Goal: Task Accomplishment & Management: Use online tool/utility

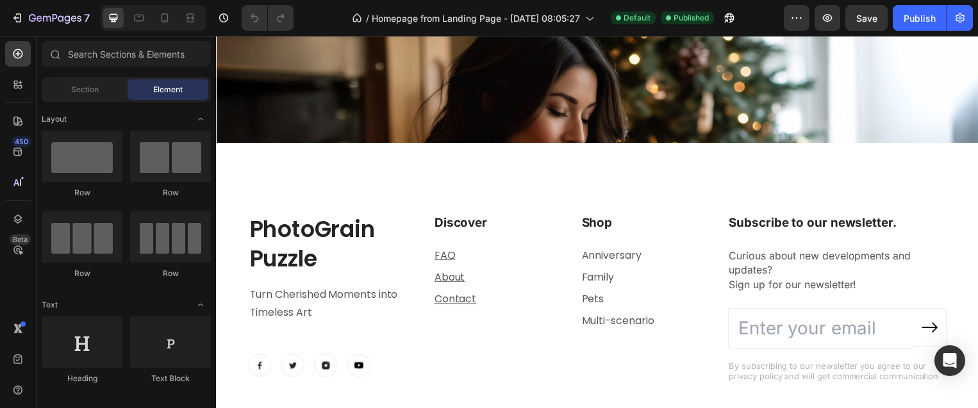
scroll to position [3537, 0]
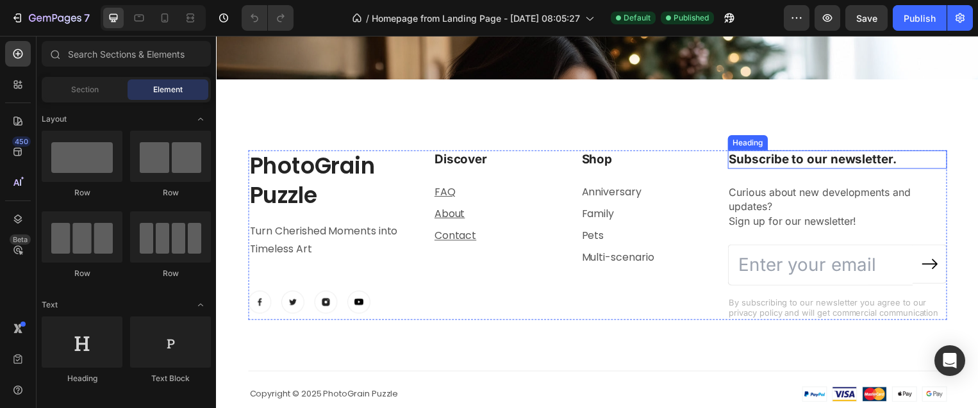
click at [779, 160] on p "Subscribe to our newsletter." at bounding box center [842, 161] width 219 height 16
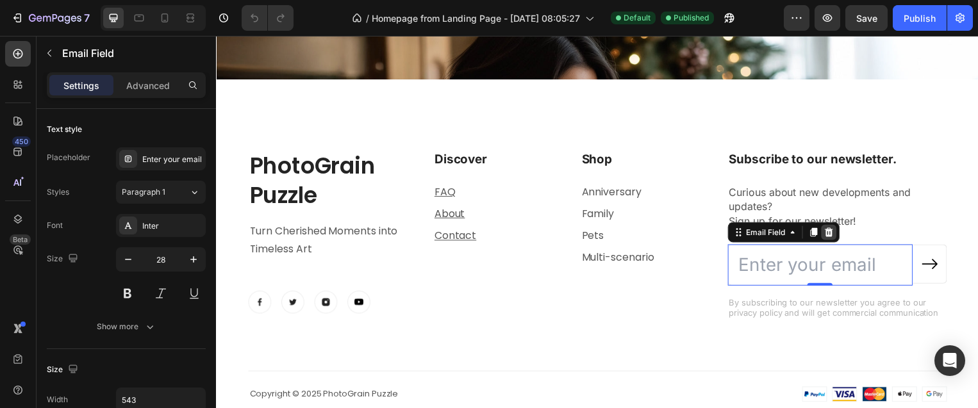
click at [830, 235] on icon at bounding box center [833, 234] width 8 height 9
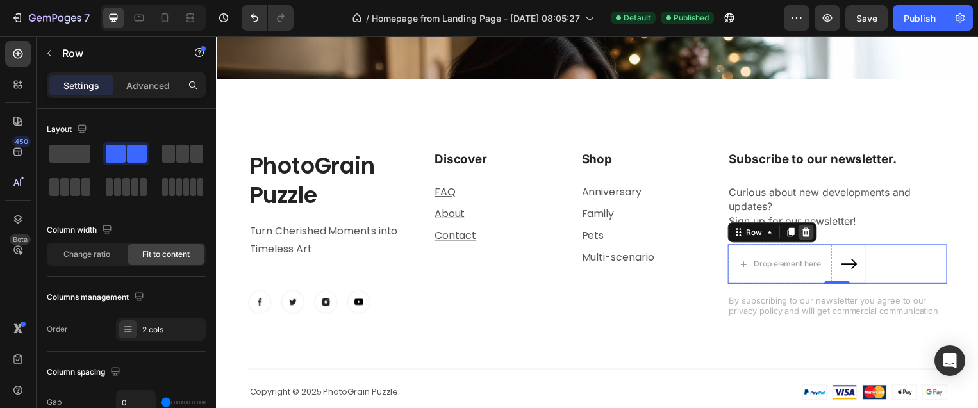
click at [810, 237] on div at bounding box center [810, 234] width 15 height 15
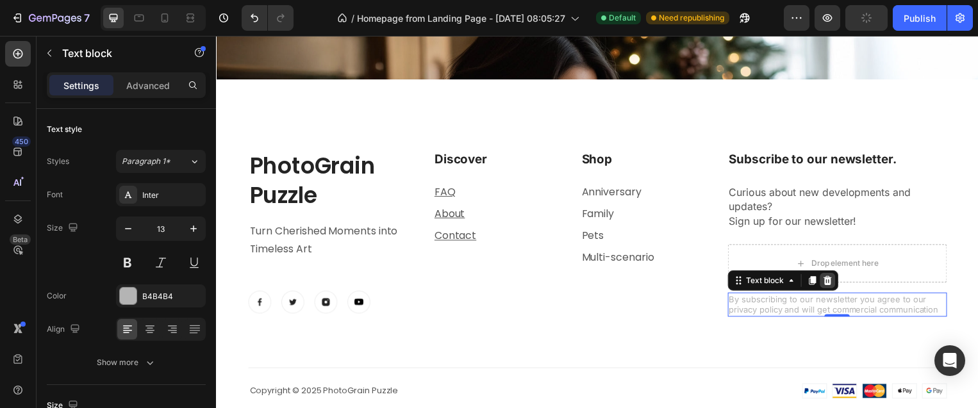
click at [828, 284] on icon at bounding box center [832, 283] width 8 height 9
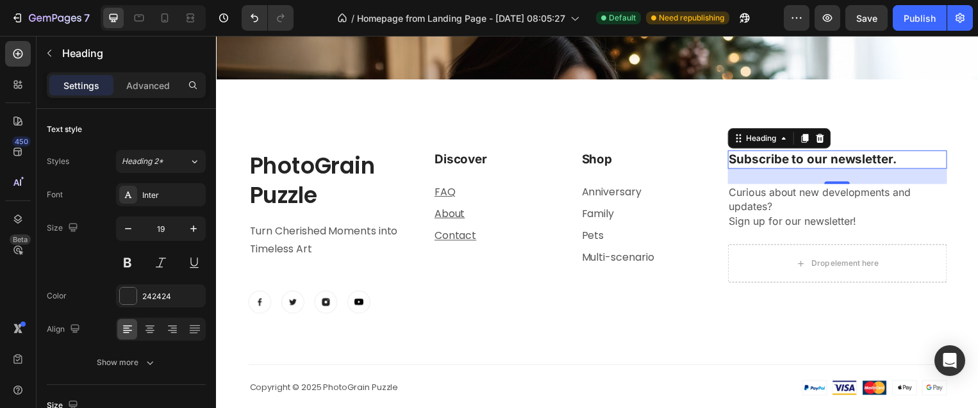
click at [765, 157] on p "Subscribe to our newsletter." at bounding box center [842, 161] width 219 height 16
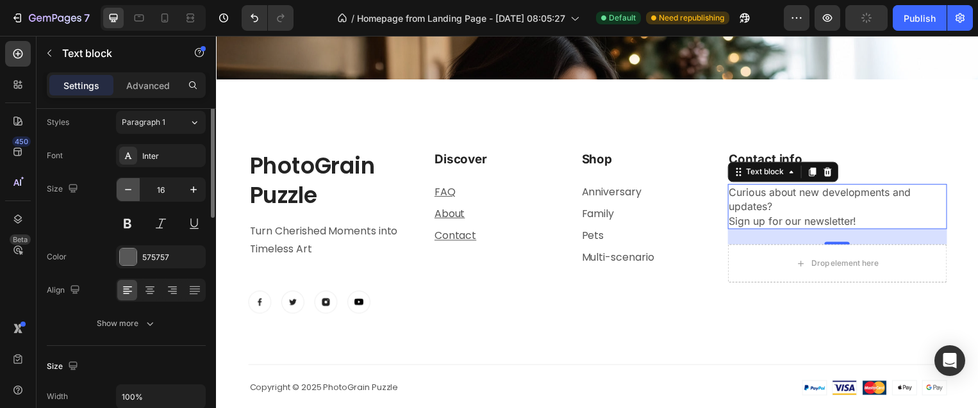
scroll to position [0, 0]
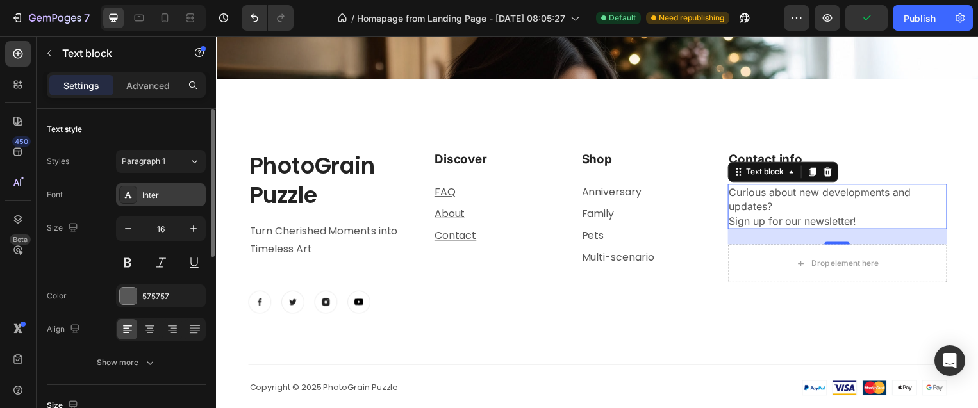
click at [162, 197] on div "Inter" at bounding box center [172, 196] width 60 height 12
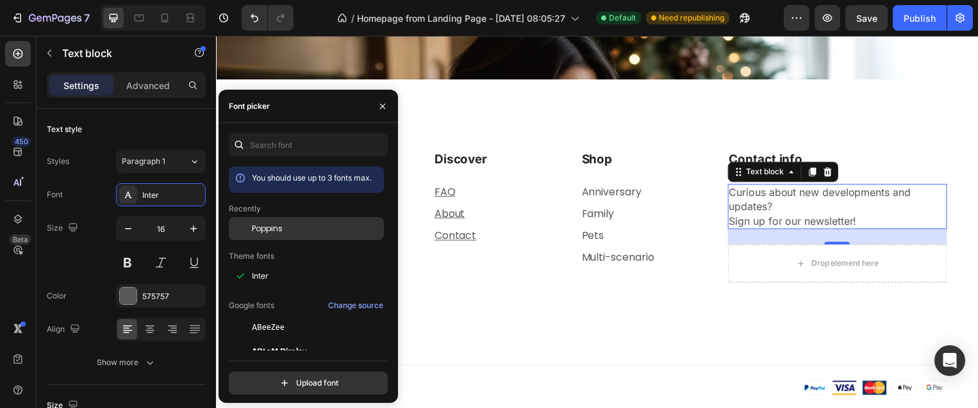
click at [273, 227] on span "Poppins" at bounding box center [267, 229] width 31 height 12
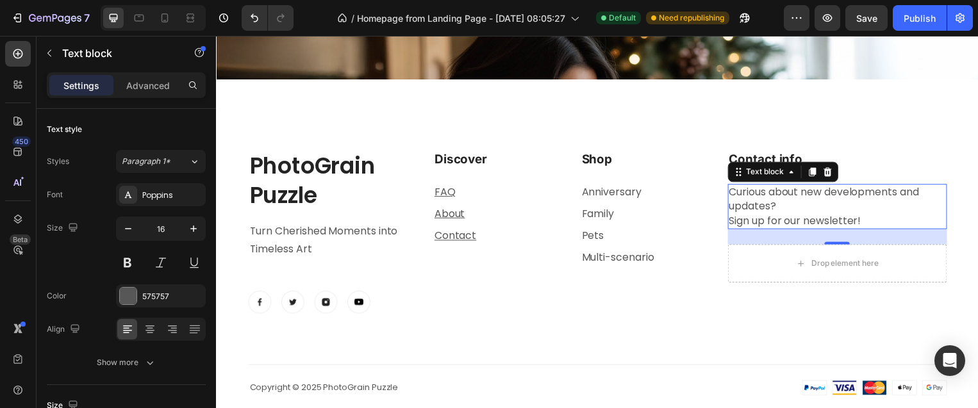
click at [747, 190] on p "Curious about new developments and updates? Sign up for our newsletter!" at bounding box center [842, 208] width 219 height 43
click at [767, 208] on p "Curious about new developments and updates? Sign up for our newsletter!" at bounding box center [842, 208] width 219 height 43
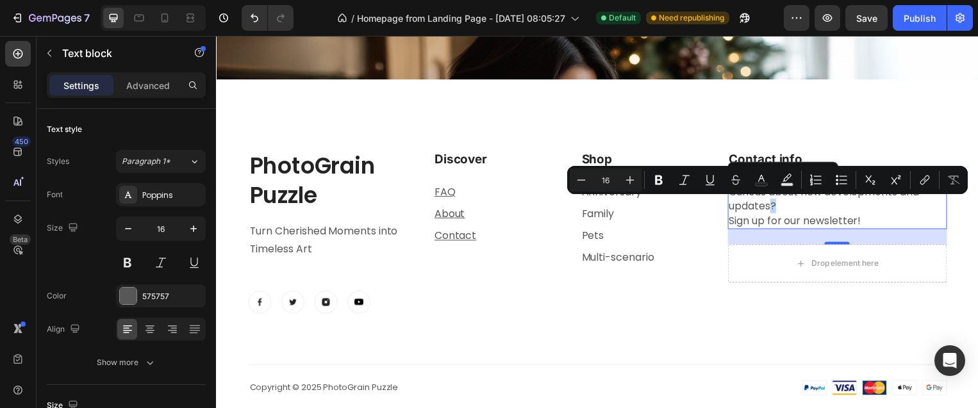
click at [767, 208] on p "Curious about new developments and updates? Sign up for our newsletter!" at bounding box center [842, 208] width 219 height 43
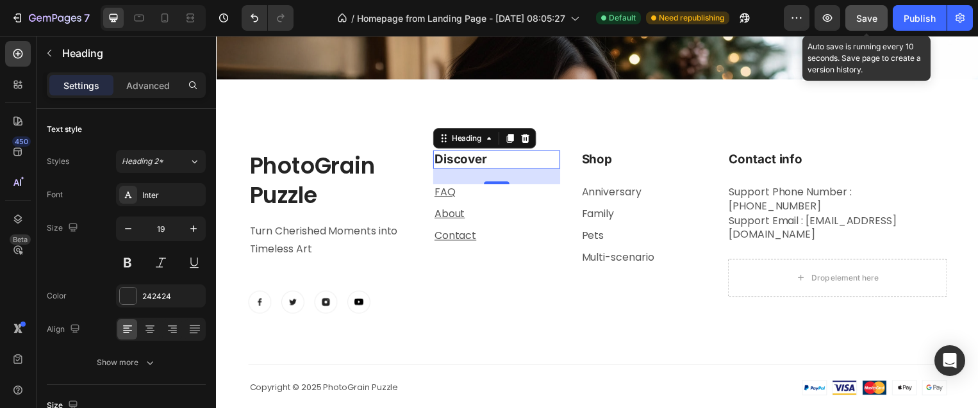
click at [872, 23] on span "Save" at bounding box center [866, 18] width 21 height 11
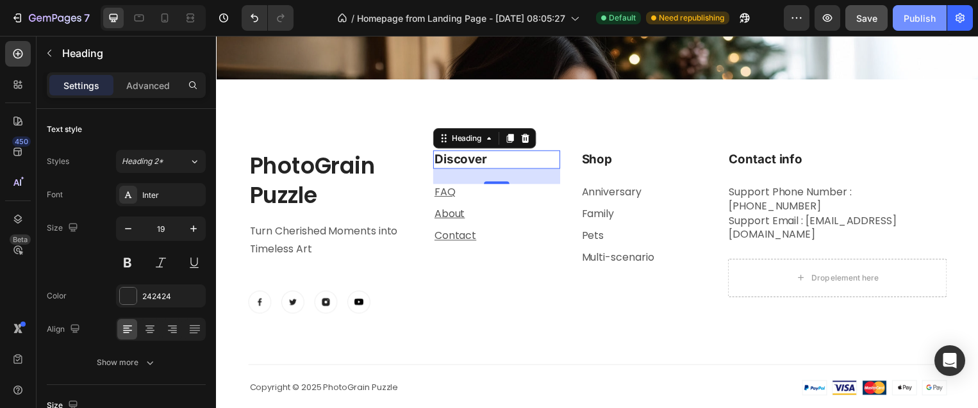
click at [913, 17] on div "Publish" at bounding box center [920, 18] width 32 height 13
